Goal: Task Accomplishment & Management: Complete application form

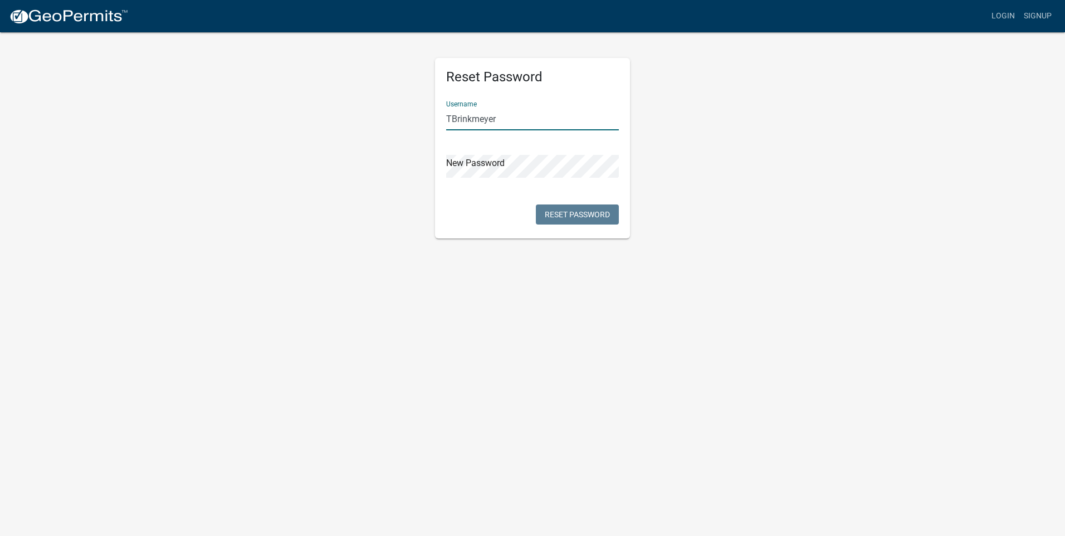
type input "TBrinkmeyer"
click at [589, 212] on button "Reset Password" at bounding box center [577, 214] width 83 height 20
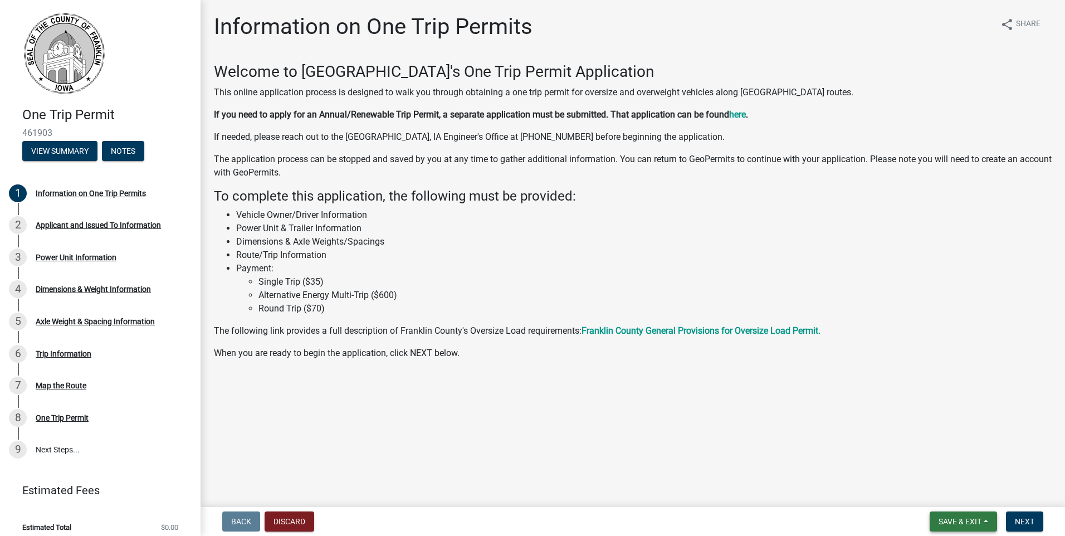
click at [978, 519] on span "Save & Exit" at bounding box center [959, 521] width 43 height 9
click at [924, 496] on button "Save & Exit" at bounding box center [952, 492] width 89 height 27
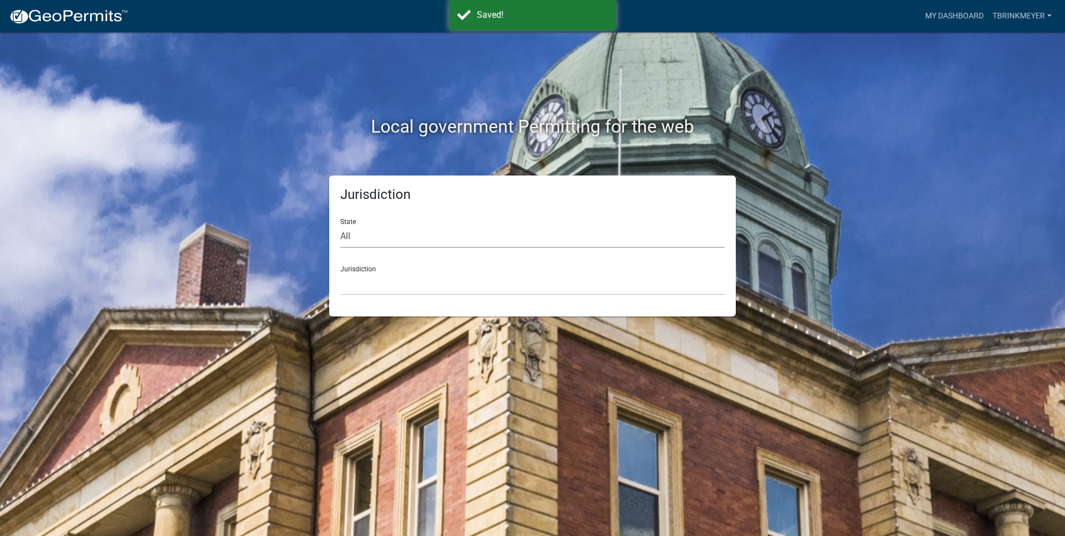
click at [356, 241] on select "All [US_STATE] [US_STATE] [US_STATE] [US_STATE] [US_STATE] [US_STATE] [US_STATE…" at bounding box center [532, 236] width 384 height 23
select select "[US_STATE]"
click at [340, 225] on select "All [US_STATE] [US_STATE] [US_STATE] [US_STATE] [US_STATE] [US_STATE] [US_STATE…" at bounding box center [532, 236] width 384 height 23
click at [403, 278] on select "[GEOGRAPHIC_DATA], [US_STATE] [GEOGRAPHIC_DATA], [US_STATE] [GEOGRAPHIC_DATA], …" at bounding box center [532, 283] width 384 height 23
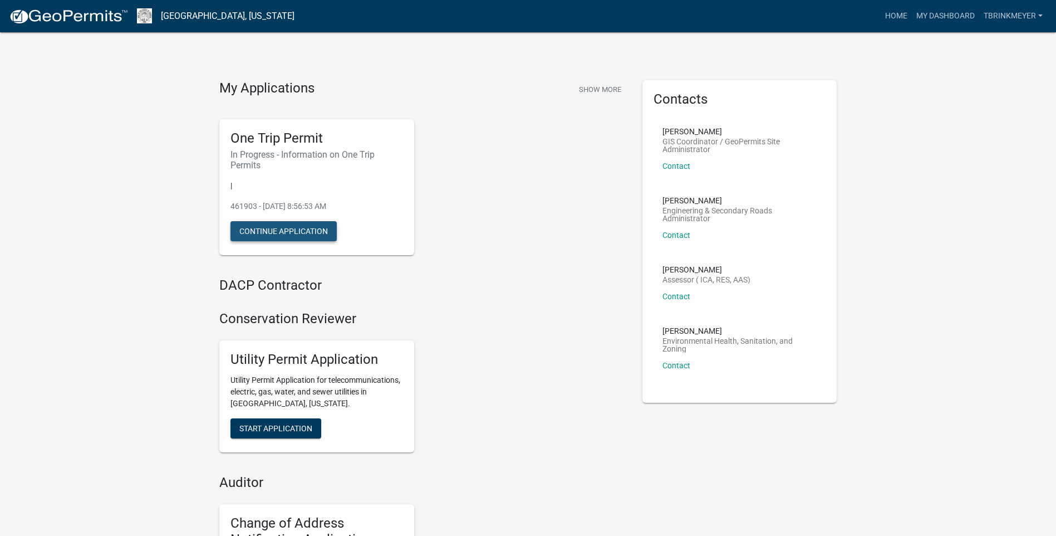
click at [266, 229] on button "Continue Application" at bounding box center [283, 231] width 106 height 20
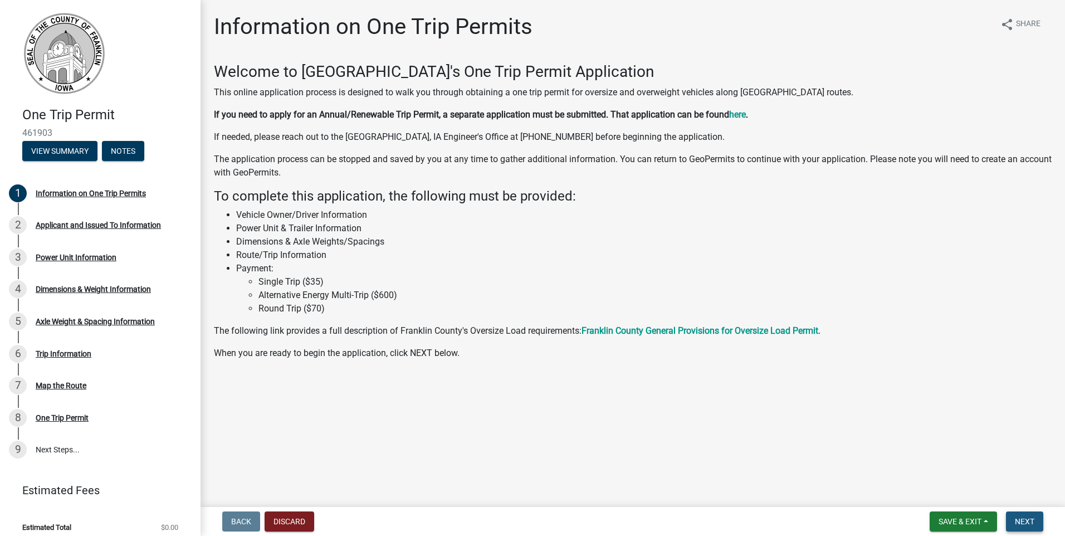
click at [1026, 525] on span "Next" at bounding box center [1023, 521] width 19 height 9
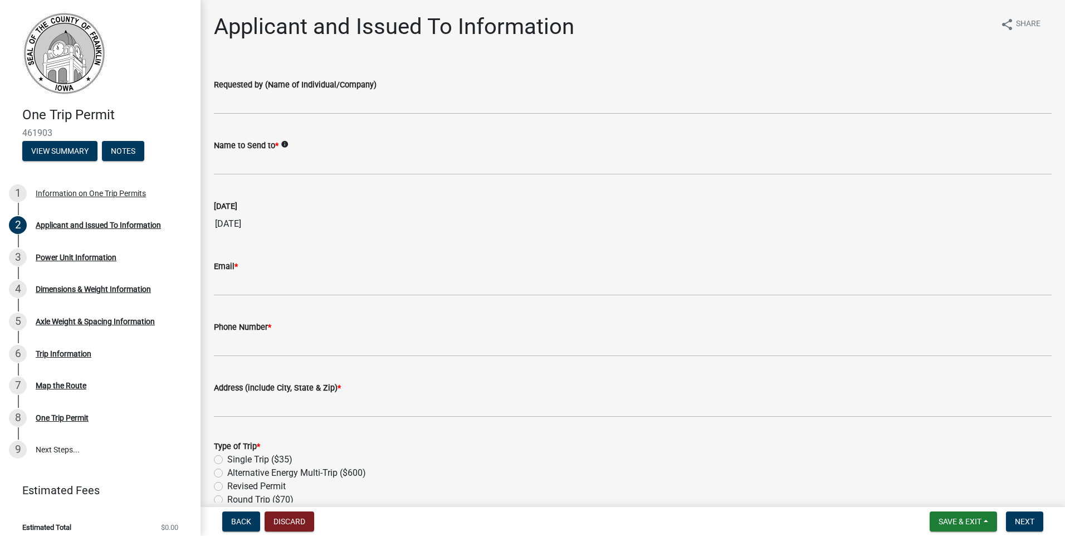
click at [286, 143] on icon "info" at bounding box center [285, 144] width 8 height 8
click at [325, 152] on div "Person to receive final permit" at bounding box center [350, 144] width 113 height 21
click at [325, 147] on div "Name to Send to * info" at bounding box center [632, 145] width 837 height 13
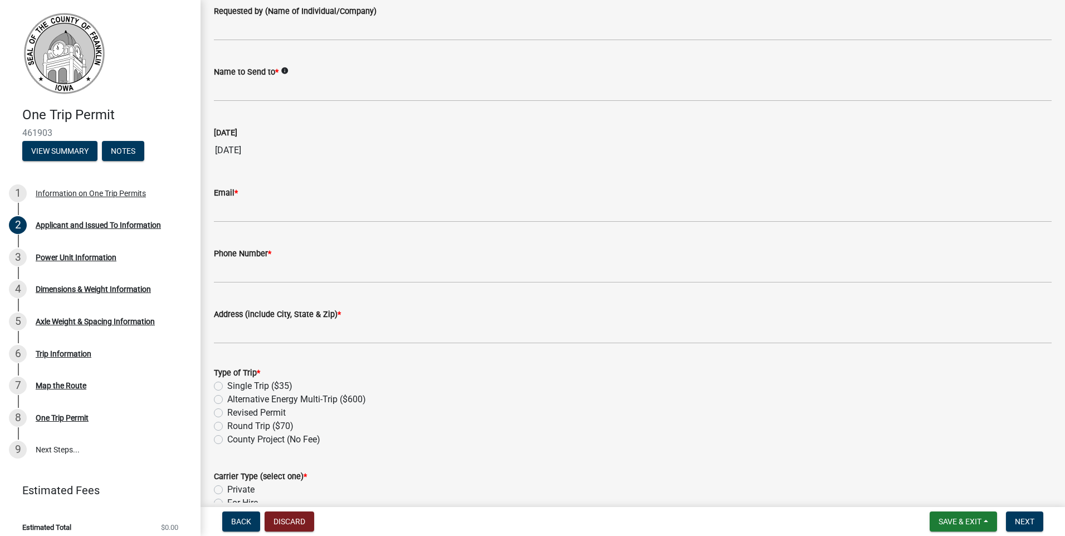
scroll to position [74, 0]
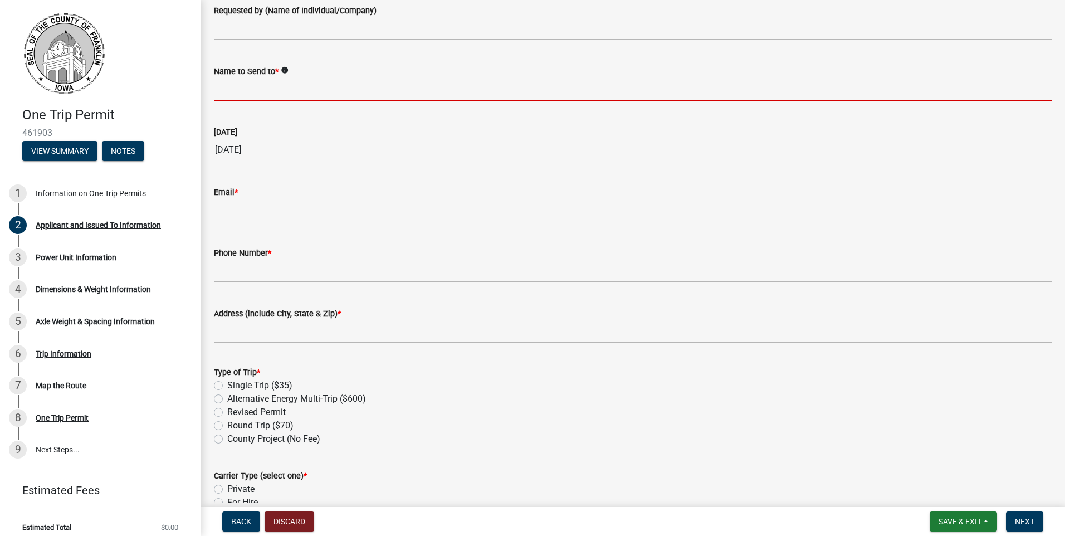
click at [249, 98] on input "Name to Send to *" at bounding box center [632, 89] width 837 height 23
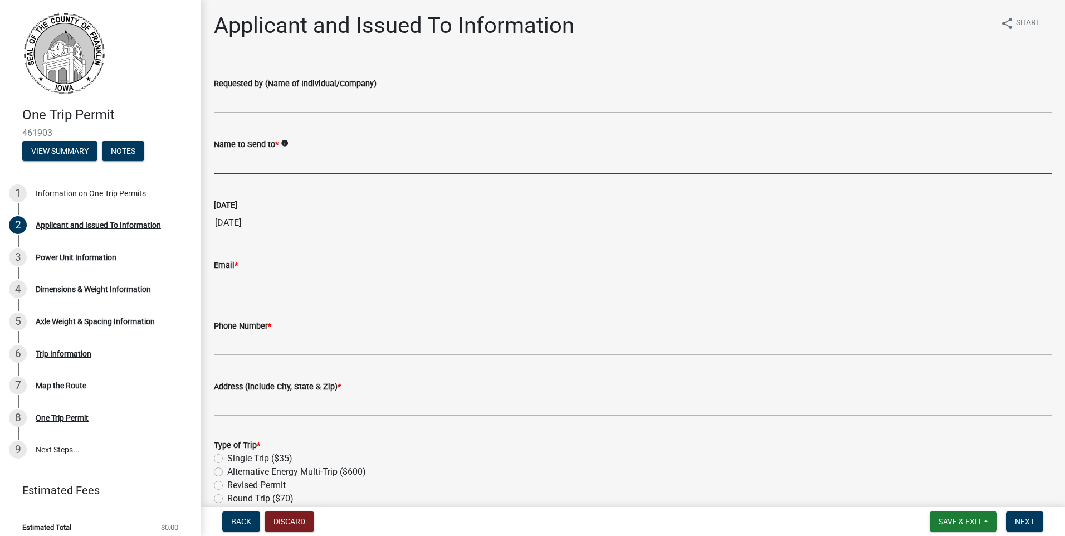
scroll to position [0, 0]
